Goal: Register for event/course

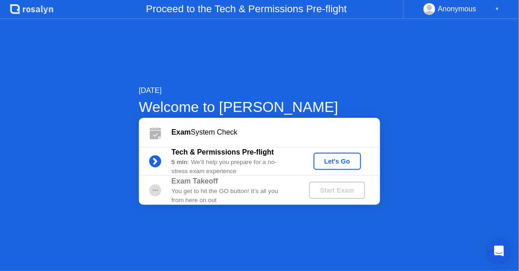
click at [326, 160] on div "Let's Go" at bounding box center [337, 161] width 40 height 7
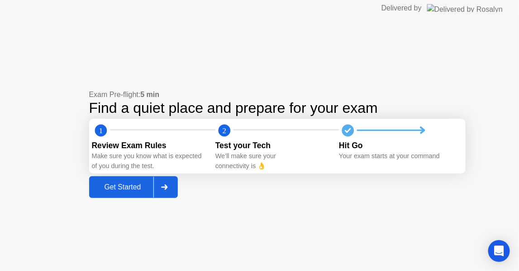
click at [121, 189] on div "Get Started" at bounding box center [123, 187] width 62 height 8
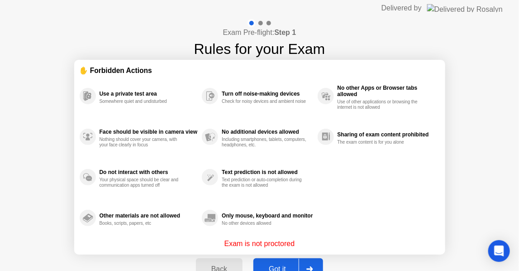
click at [289, 265] on div "Got it" at bounding box center [277, 269] width 43 height 8
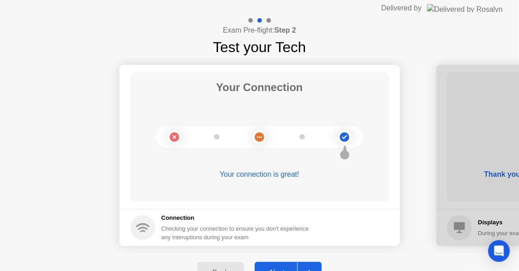
click at [281, 264] on button "Next" at bounding box center [288, 273] width 67 height 22
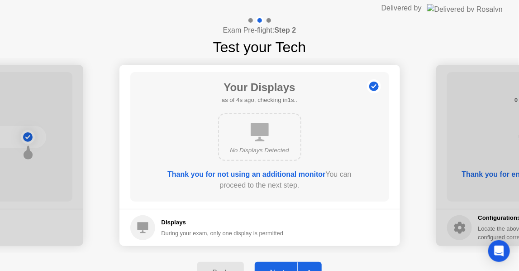
click at [281, 264] on button "Next" at bounding box center [288, 273] width 67 height 22
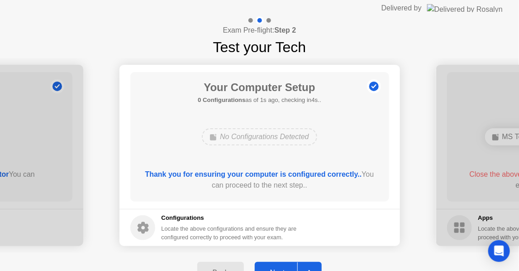
click at [281, 264] on button "Next" at bounding box center [288, 273] width 67 height 22
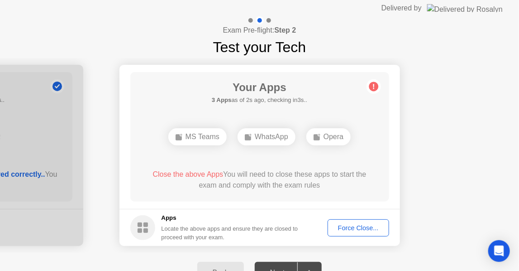
click at [341, 224] on div "Force Close..." at bounding box center [358, 227] width 55 height 7
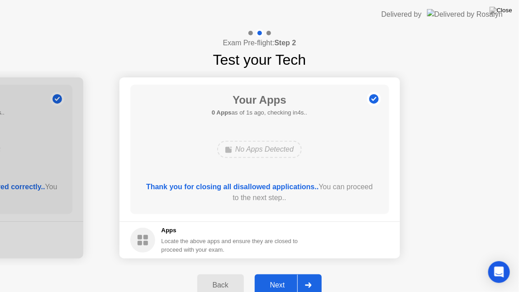
click at [285, 270] on div "Next" at bounding box center [278, 285] width 40 height 8
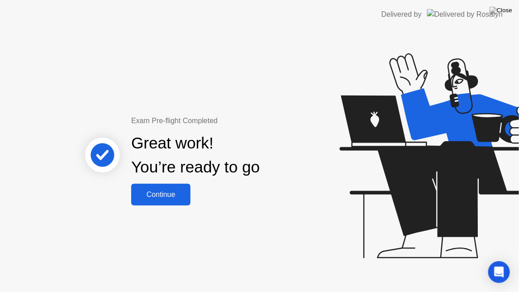
click at [179, 194] on div "Continue" at bounding box center [161, 195] width 54 height 8
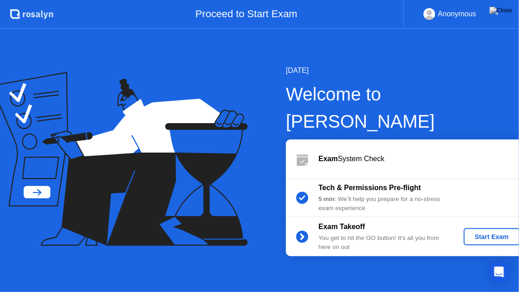
click at [468, 233] on div "Start Exam" at bounding box center [492, 236] width 48 height 7
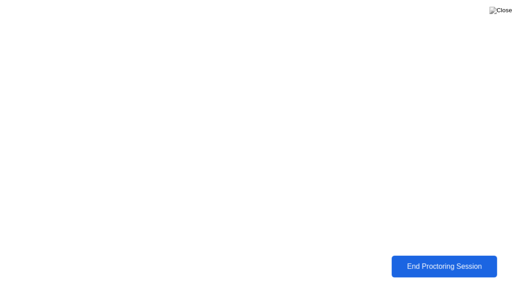
click at [413, 270] on div "End Proctoring Session" at bounding box center [444, 267] width 101 height 8
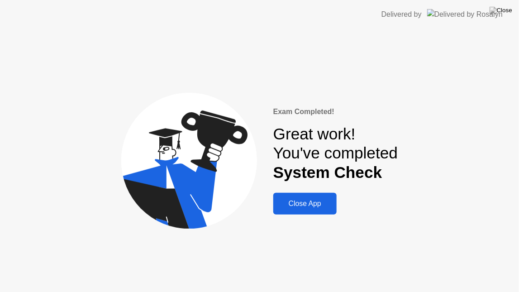
click at [316, 207] on div "Close App" at bounding box center [305, 204] width 58 height 8
